Goal: Transaction & Acquisition: Purchase product/service

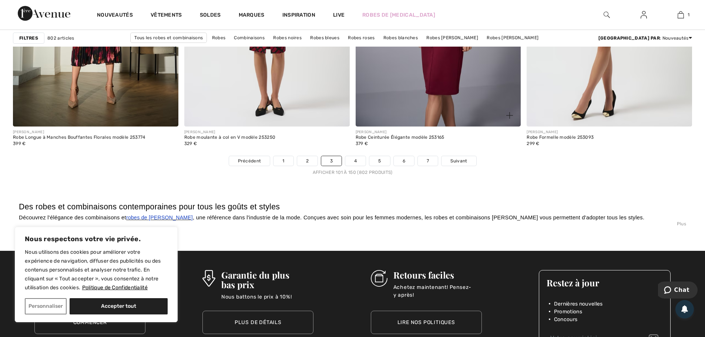
scroll to position [4253, 0]
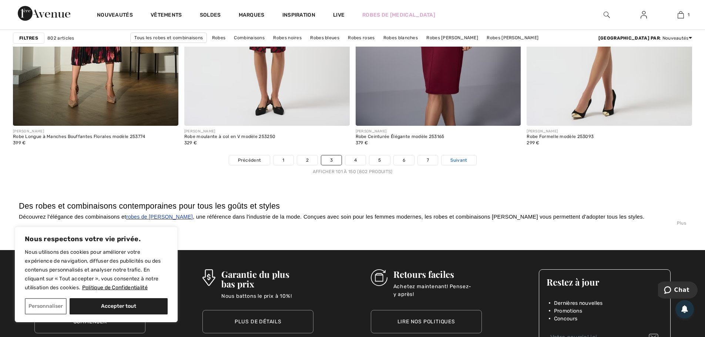
click at [453, 159] on span "Suivant" at bounding box center [458, 160] width 17 height 7
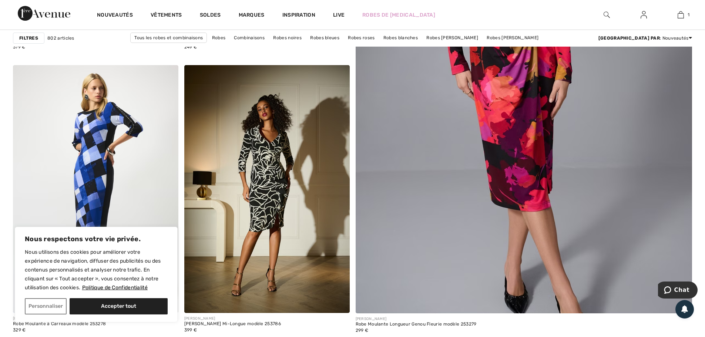
scroll to position [333, 0]
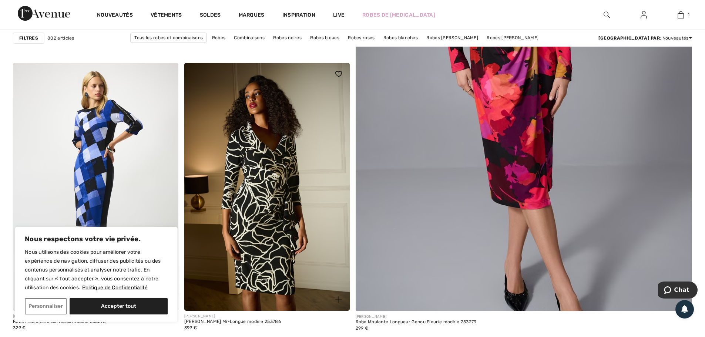
click at [265, 188] on img at bounding box center [266, 187] width 165 height 248
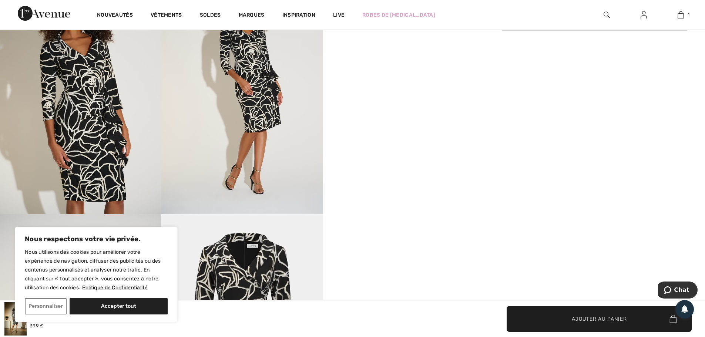
scroll to position [407, 0]
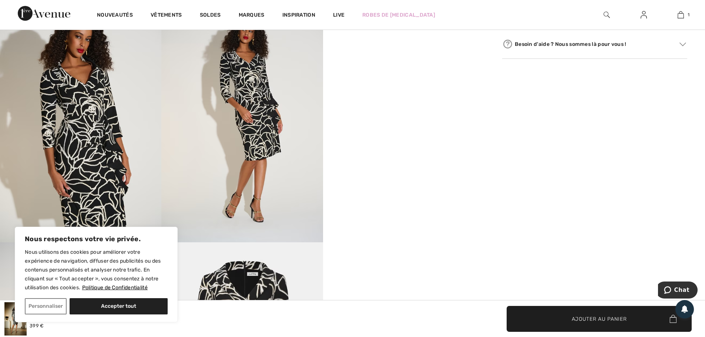
click at [270, 139] on img at bounding box center [241, 121] width 161 height 242
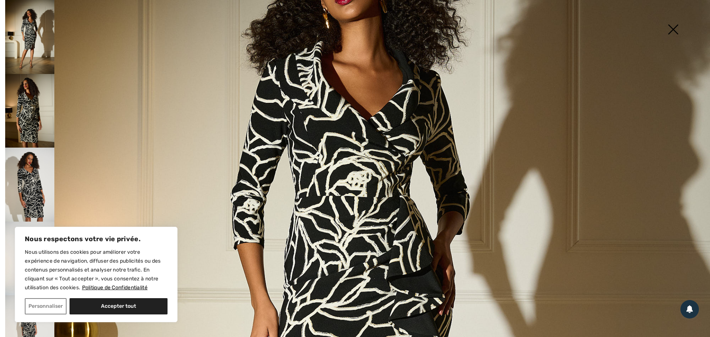
scroll to position [222, 0]
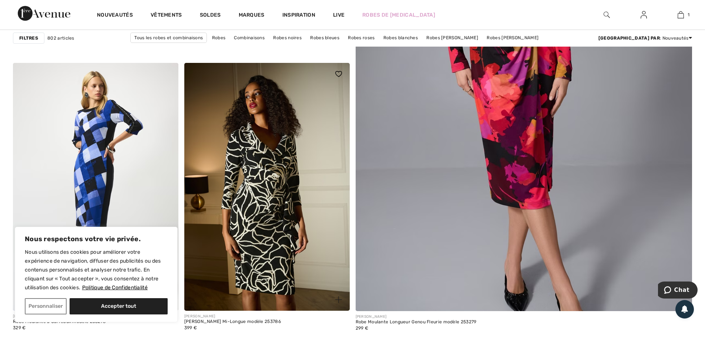
click at [278, 188] on img at bounding box center [266, 187] width 165 height 248
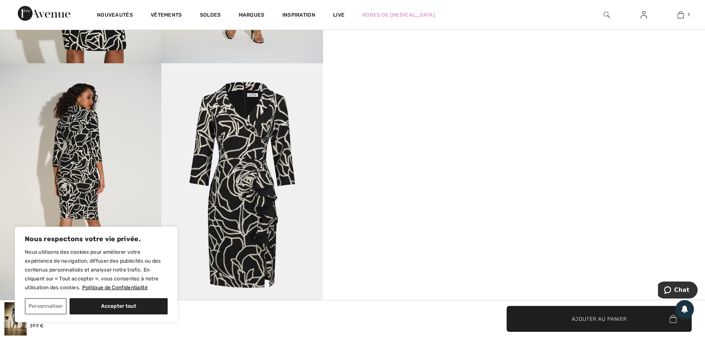
scroll to position [629, 0]
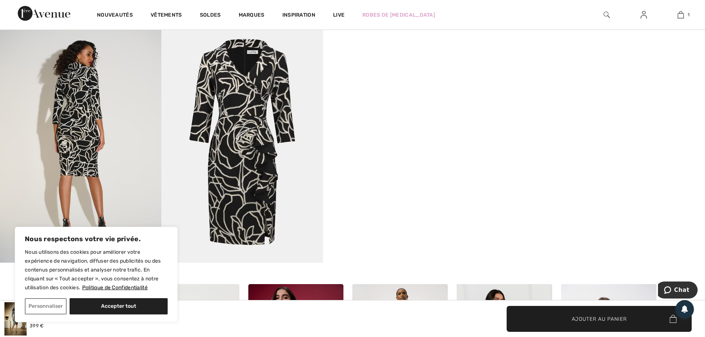
click at [254, 174] on img at bounding box center [241, 141] width 161 height 242
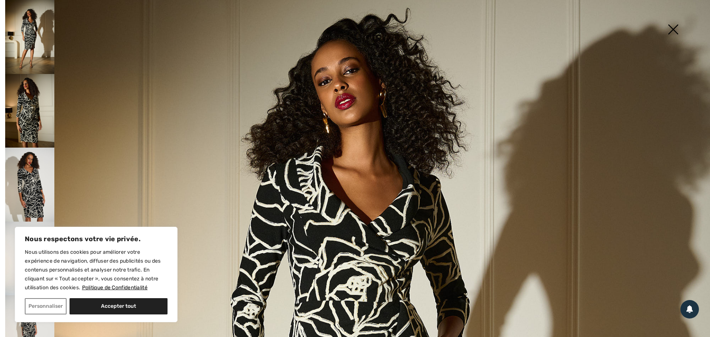
scroll to position [111, 0]
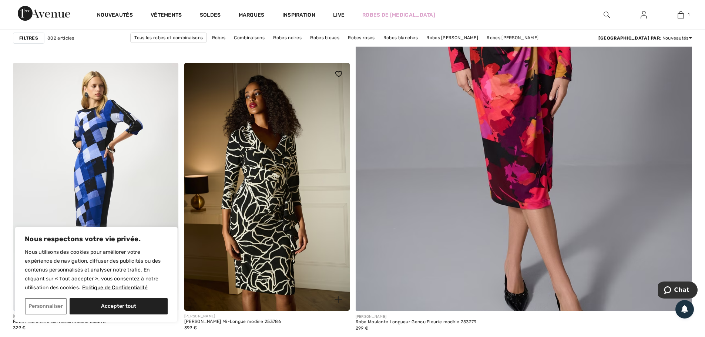
click at [270, 171] on img at bounding box center [266, 187] width 165 height 248
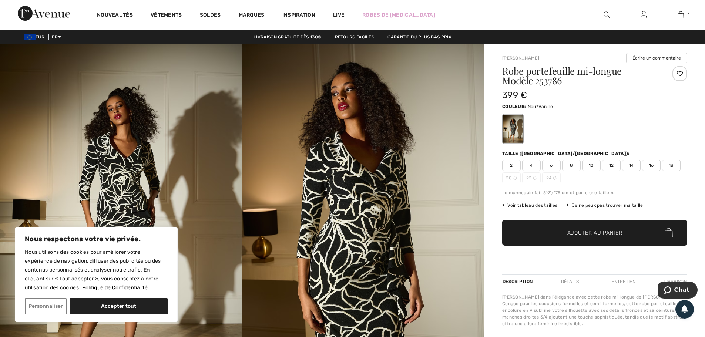
click at [608, 168] on span "12" at bounding box center [611, 165] width 18 height 11
click at [605, 230] on span "Ajouter au panier" at bounding box center [594, 233] width 55 height 8
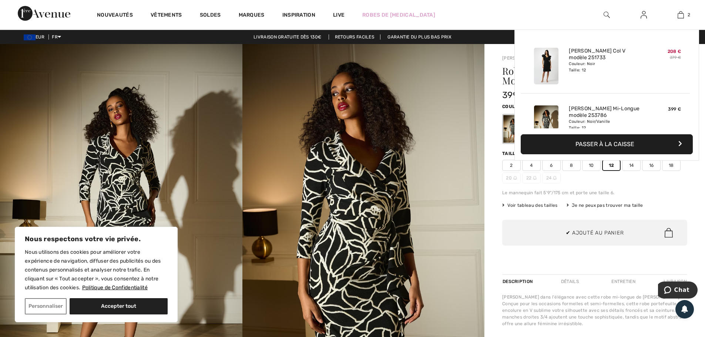
scroll to position [23, 0]
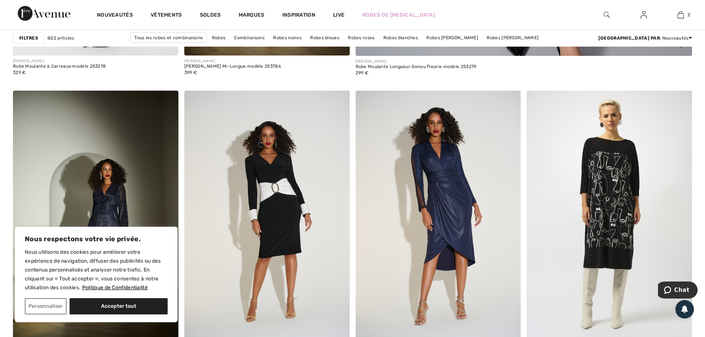
scroll to position [592, 0]
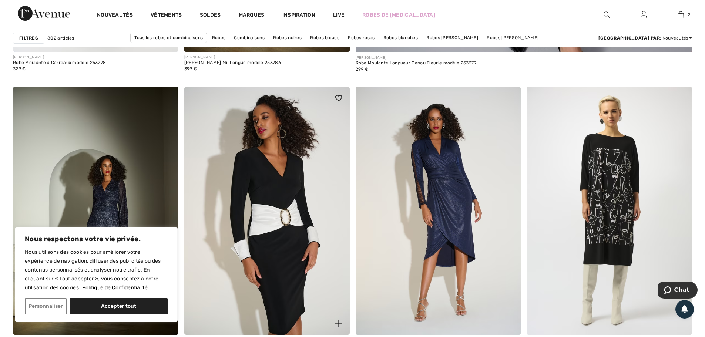
click at [284, 180] on img at bounding box center [266, 211] width 165 height 248
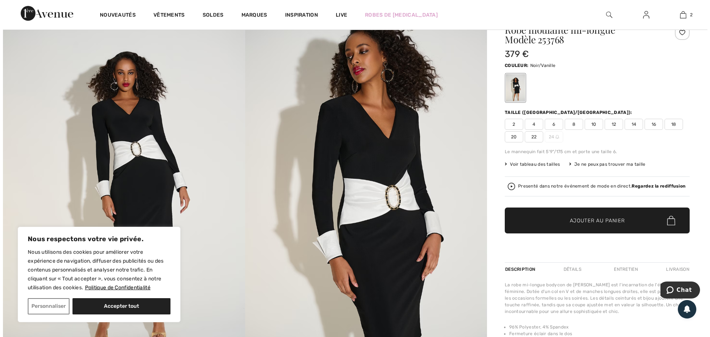
scroll to position [37, 0]
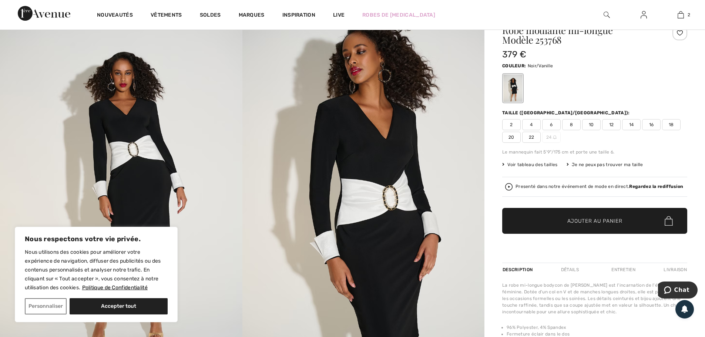
click at [395, 172] on img at bounding box center [363, 188] width 242 height 363
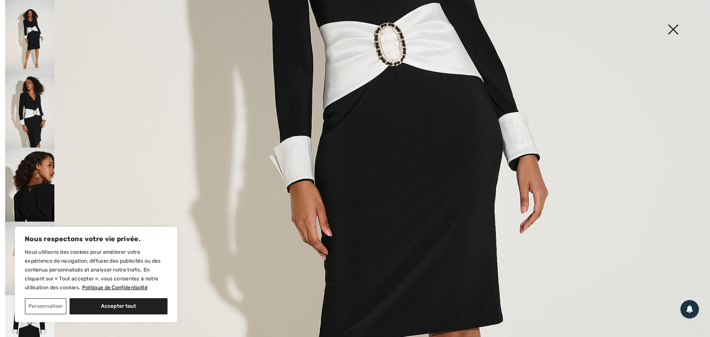
scroll to position [239, 0]
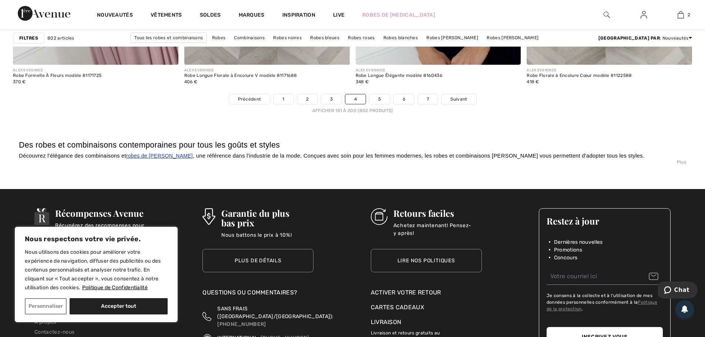
scroll to position [4290, 0]
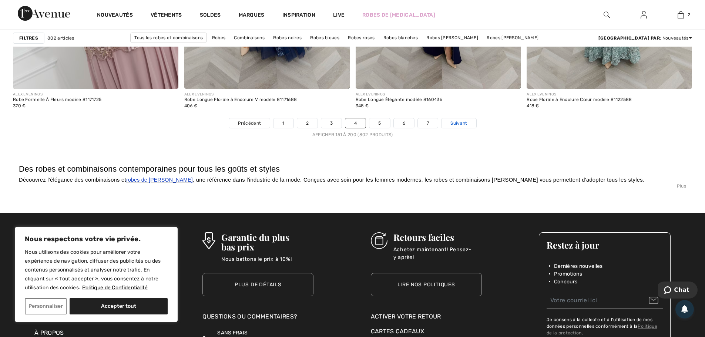
click at [454, 120] on span "Suivant" at bounding box center [458, 123] width 17 height 7
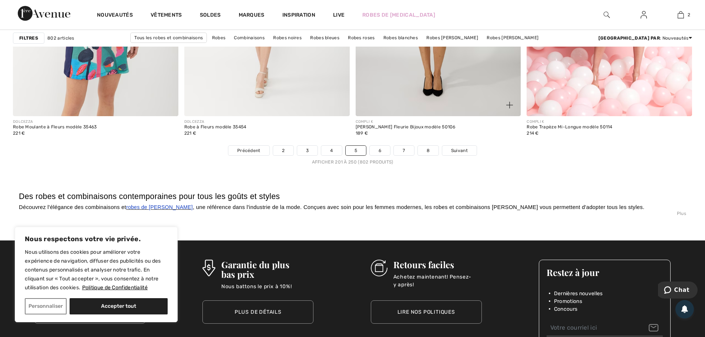
scroll to position [4327, 0]
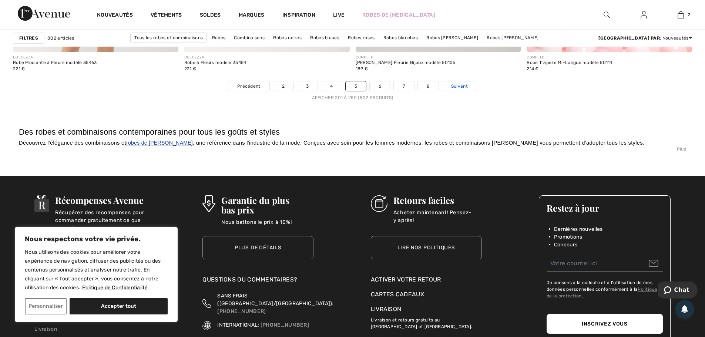
click at [467, 87] on span "Suivant" at bounding box center [459, 86] width 17 height 7
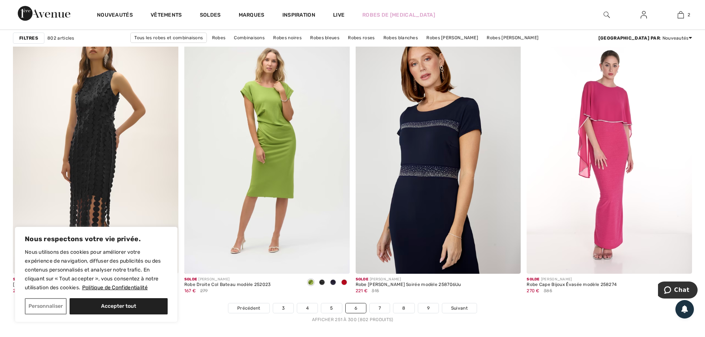
scroll to position [4290, 0]
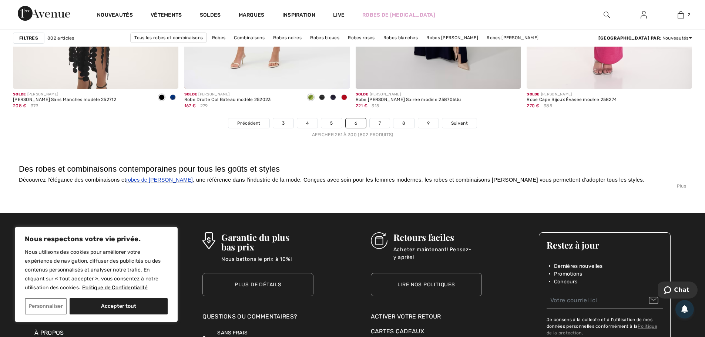
click at [457, 130] on nav "Précédent 3 4 5 6 7 8 9 Suivant Afficher 251 à 300 (802 produits)" at bounding box center [352, 128] width 679 height 20
click at [456, 122] on span "Suivant" at bounding box center [459, 123] width 17 height 7
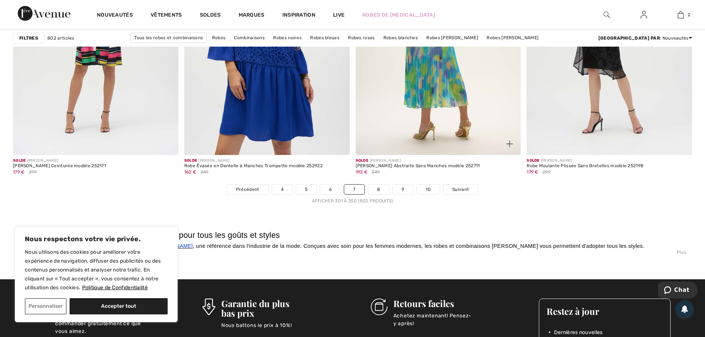
scroll to position [4216, 0]
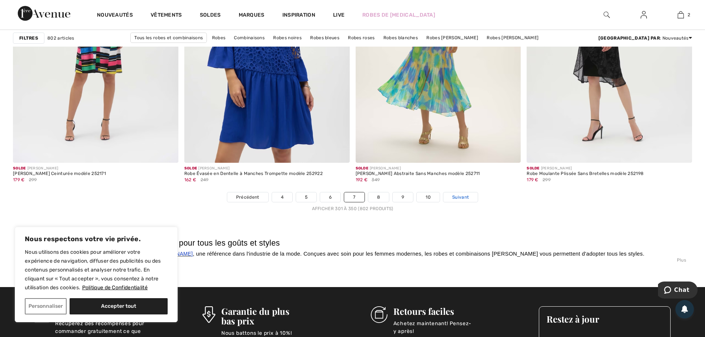
click at [459, 198] on span "Suivant" at bounding box center [460, 197] width 17 height 7
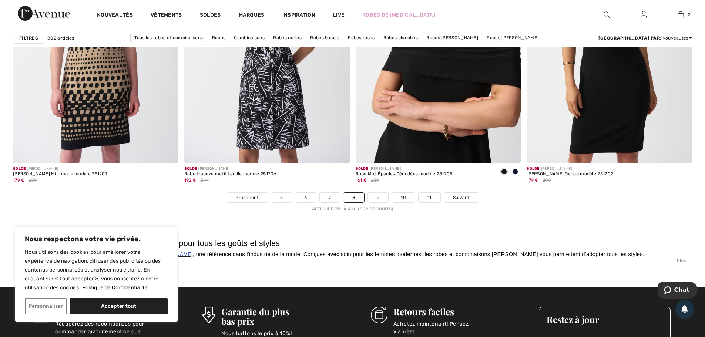
scroll to position [4216, 0]
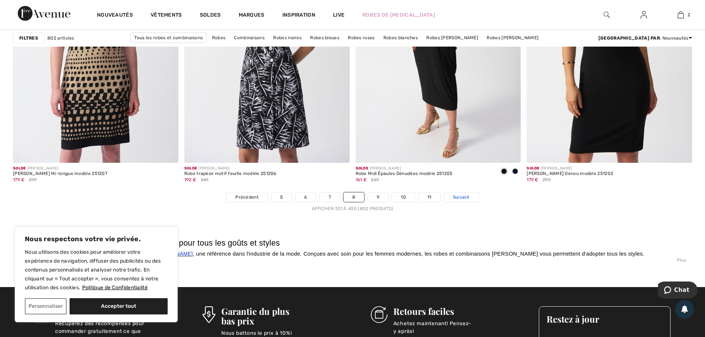
click span "Suivant"
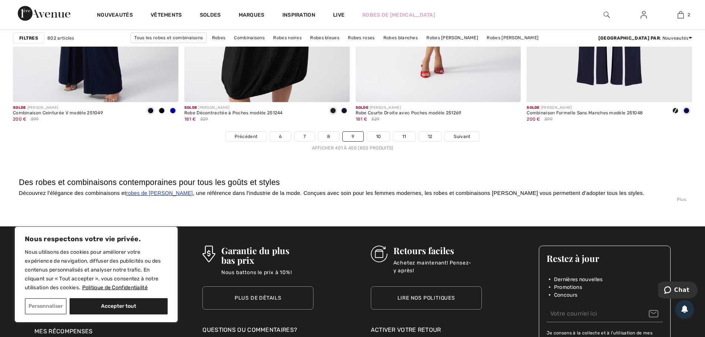
scroll to position [4290, 0]
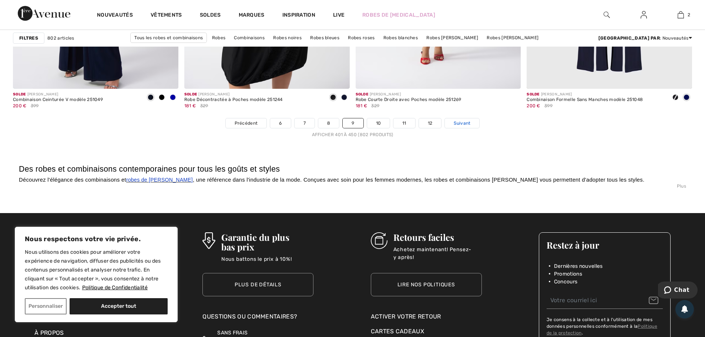
click at [457, 122] on span "Suivant" at bounding box center [461, 123] width 17 height 7
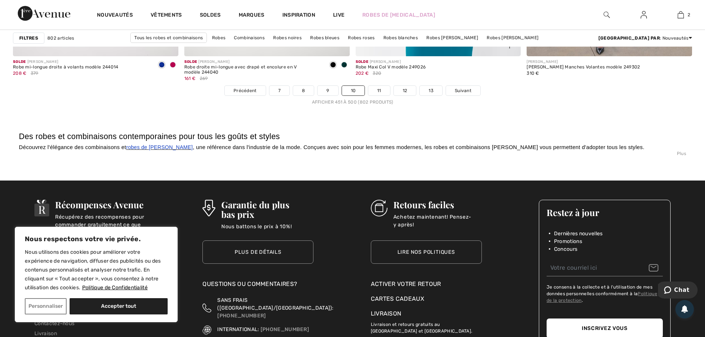
scroll to position [4327, 0]
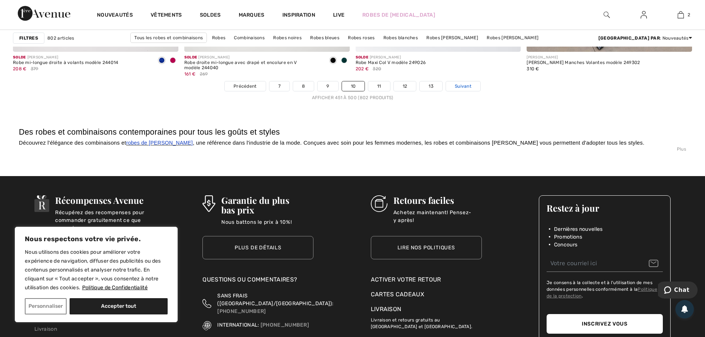
click at [466, 89] on span "Suivant" at bounding box center [463, 86] width 17 height 7
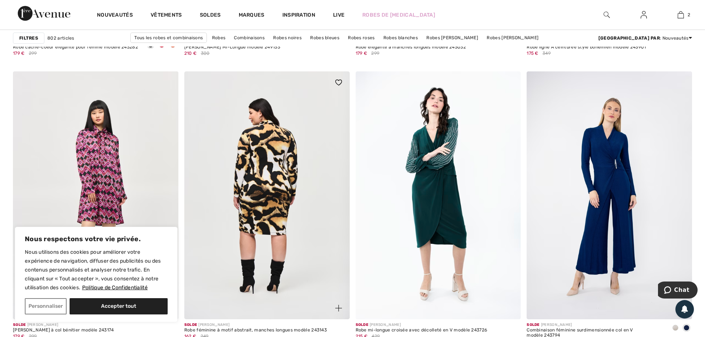
scroll to position [3772, 0]
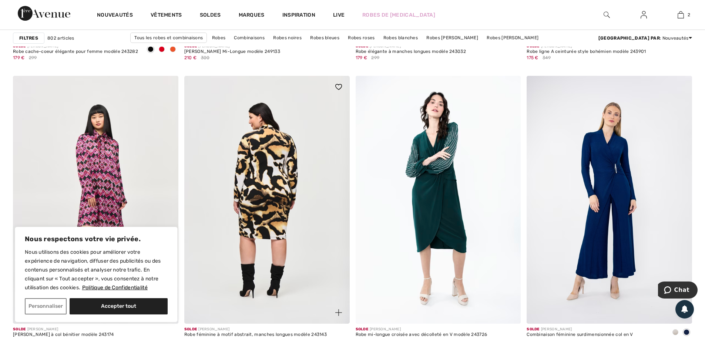
click at [290, 170] on img at bounding box center [266, 200] width 165 height 248
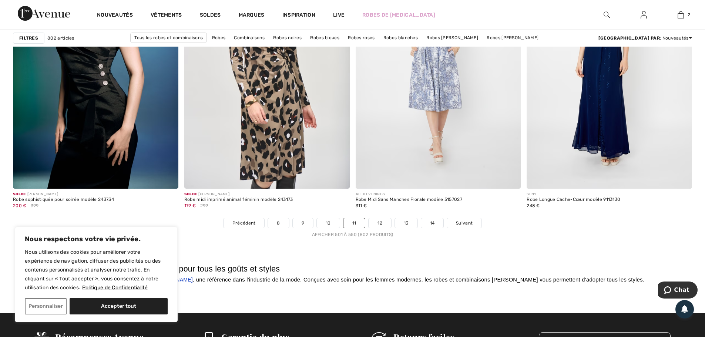
scroll to position [4179, 0]
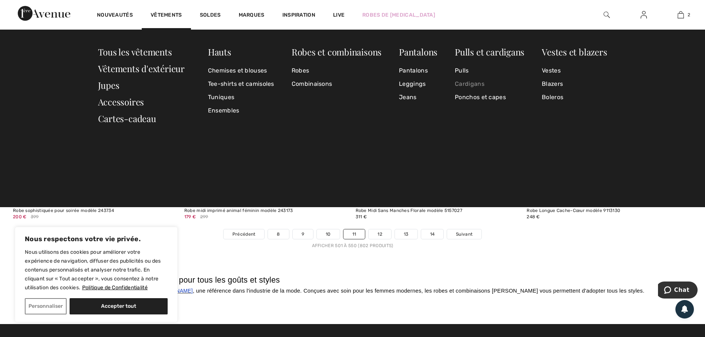
click at [475, 87] on link "Cardigans" at bounding box center [490, 83] width 70 height 13
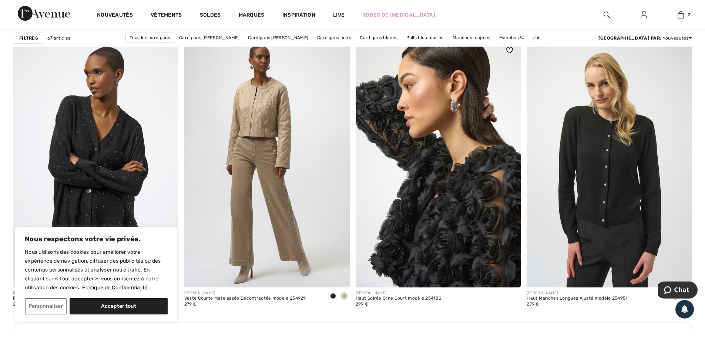
scroll to position [925, 0]
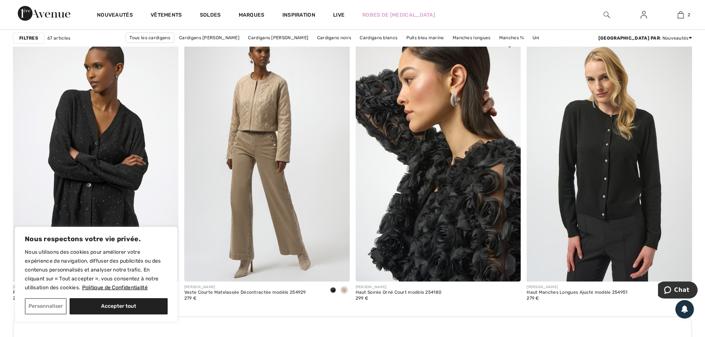
click at [433, 156] on img at bounding box center [437, 157] width 165 height 248
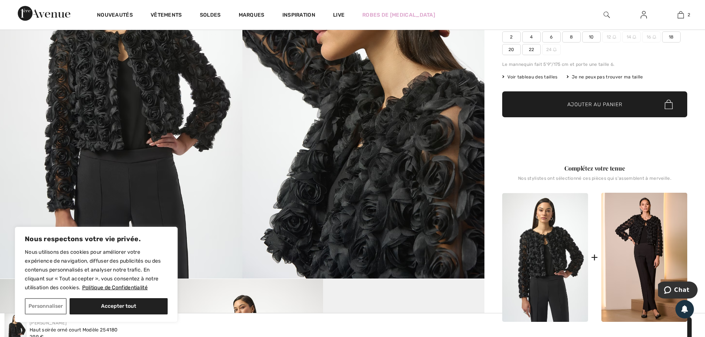
scroll to position [111, 0]
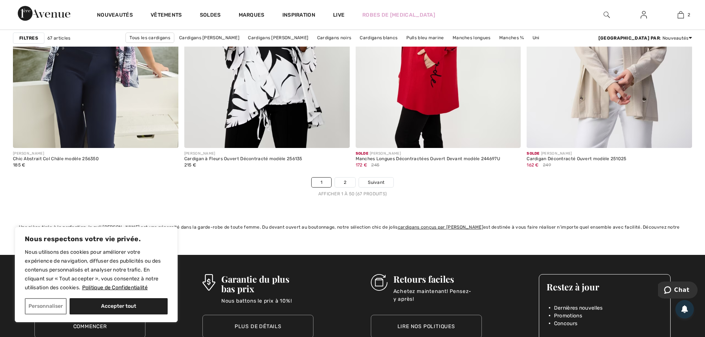
scroll to position [4290, 0]
